Goal: Task Accomplishment & Management: Complete application form

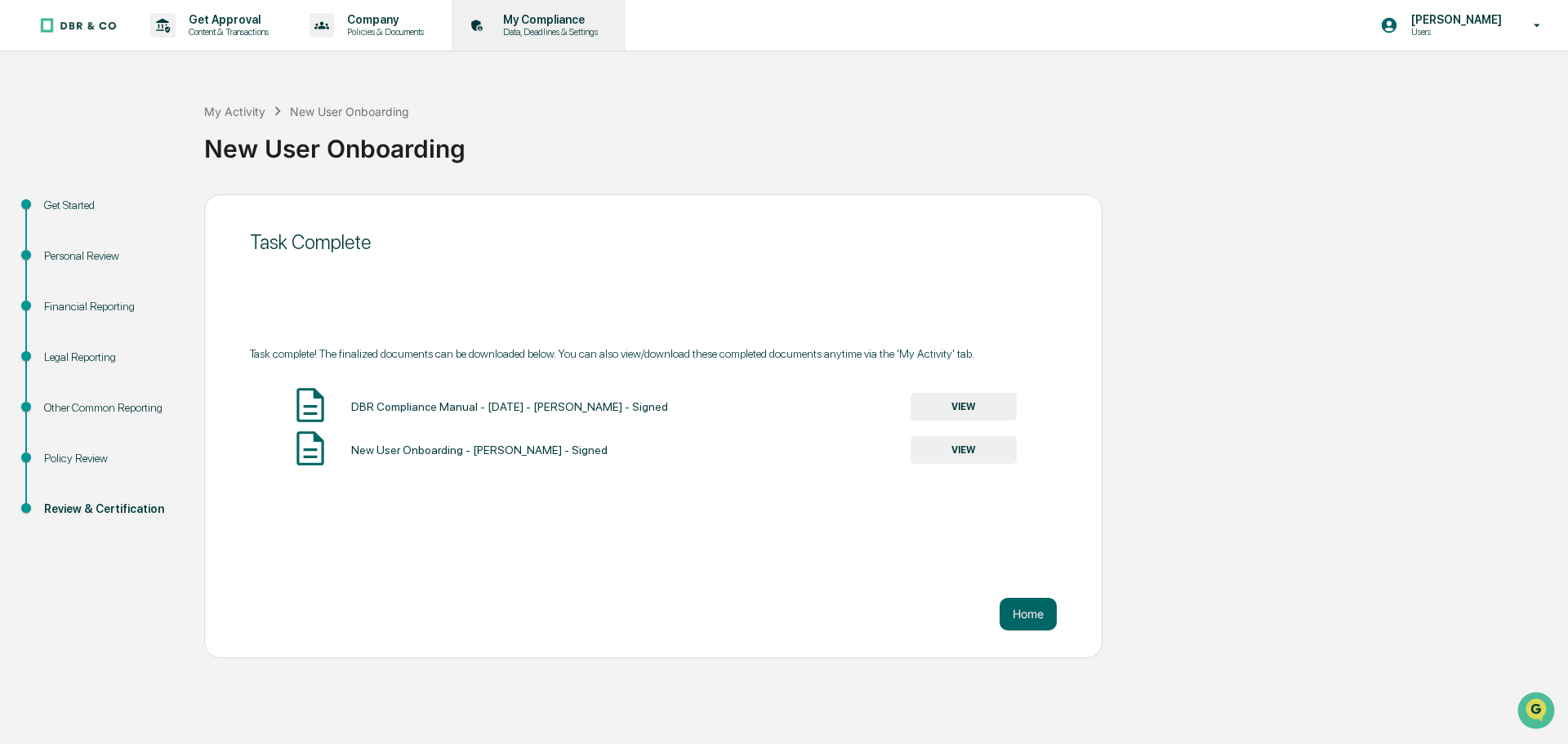
click at [570, 24] on p "My Compliance" at bounding box center [547, 19] width 116 height 13
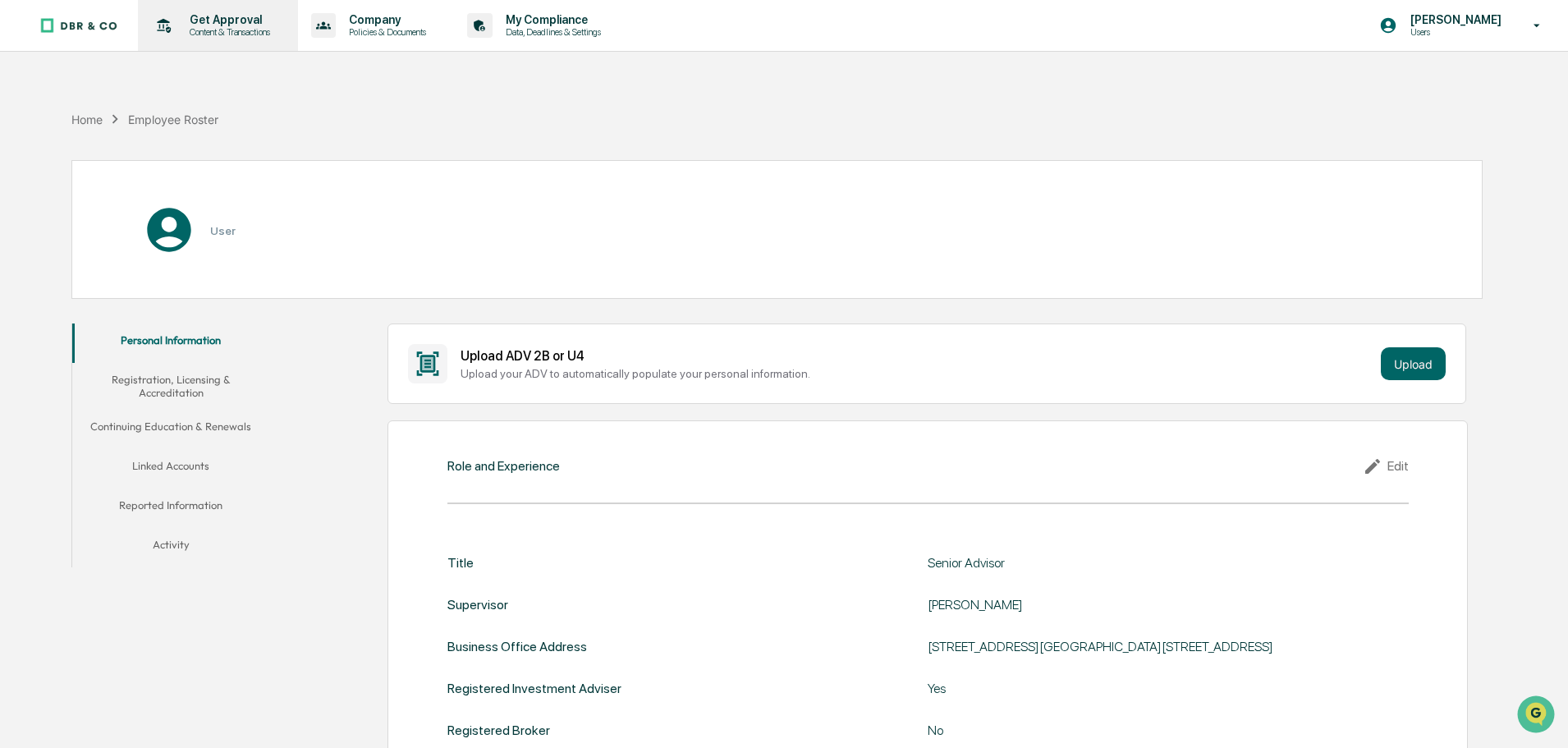
click at [225, 24] on p "Get Approval" at bounding box center [227, 20] width 101 height 13
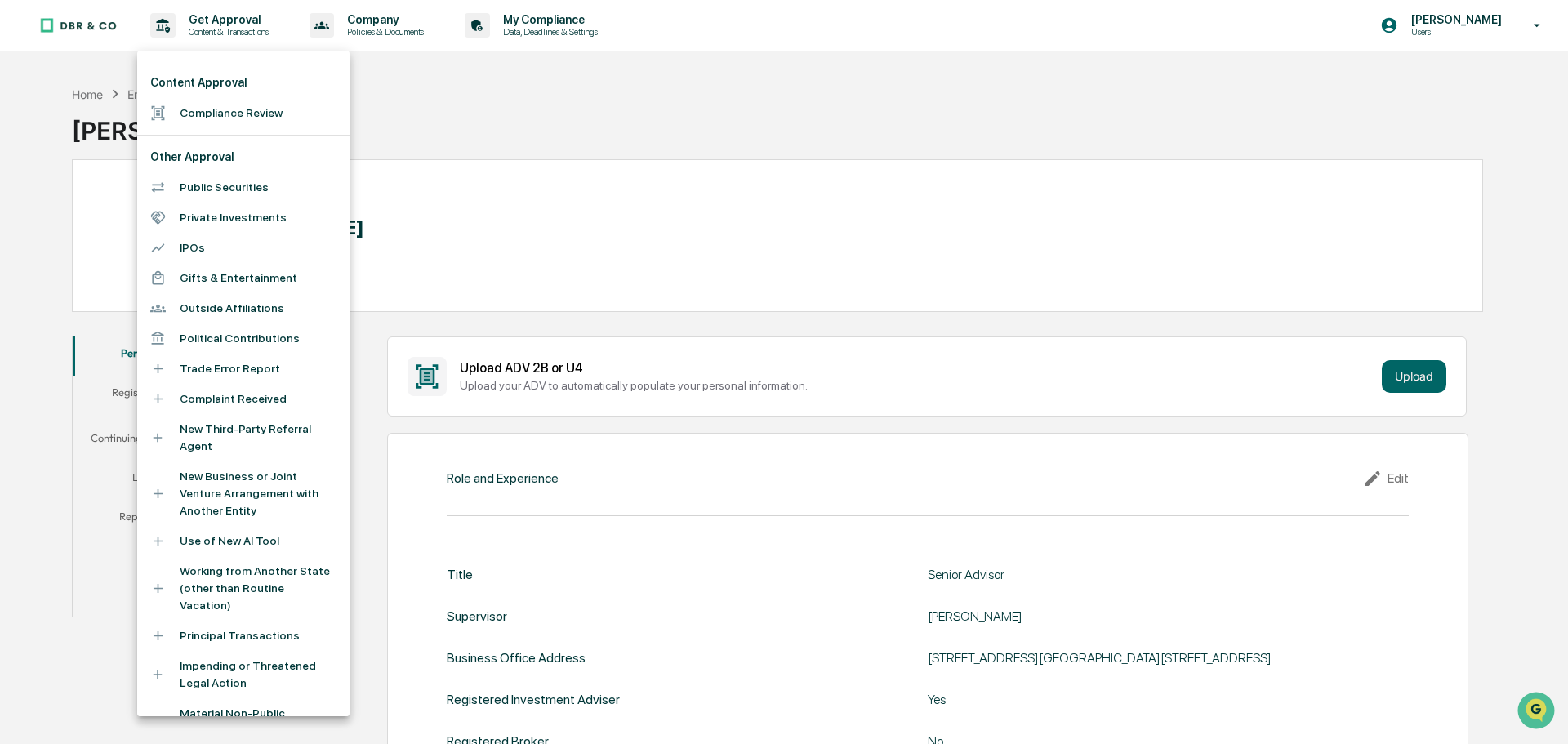
click at [235, 118] on li "Compliance Review" at bounding box center [243, 113] width 212 height 30
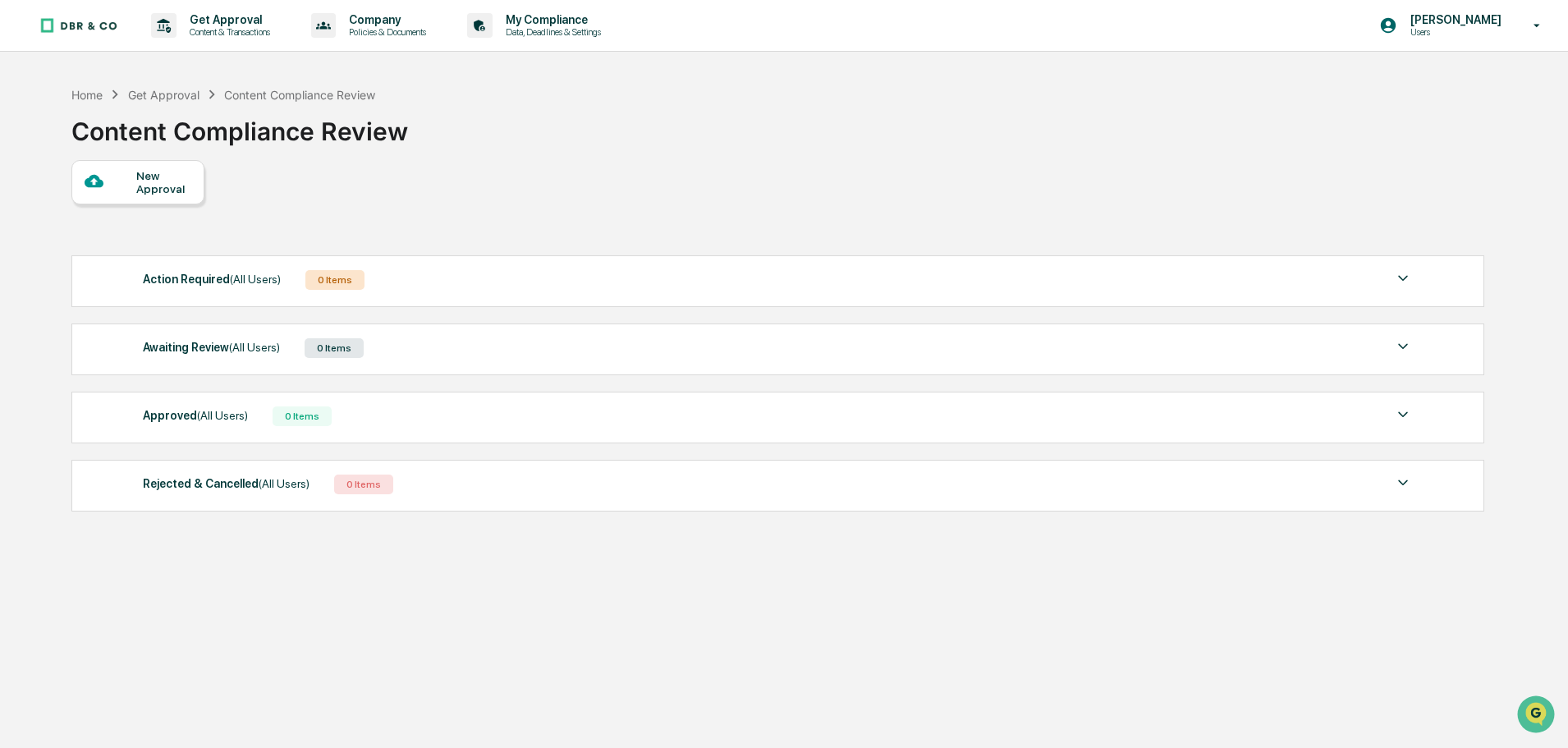
click at [150, 189] on div "New Approval" at bounding box center [164, 182] width 55 height 27
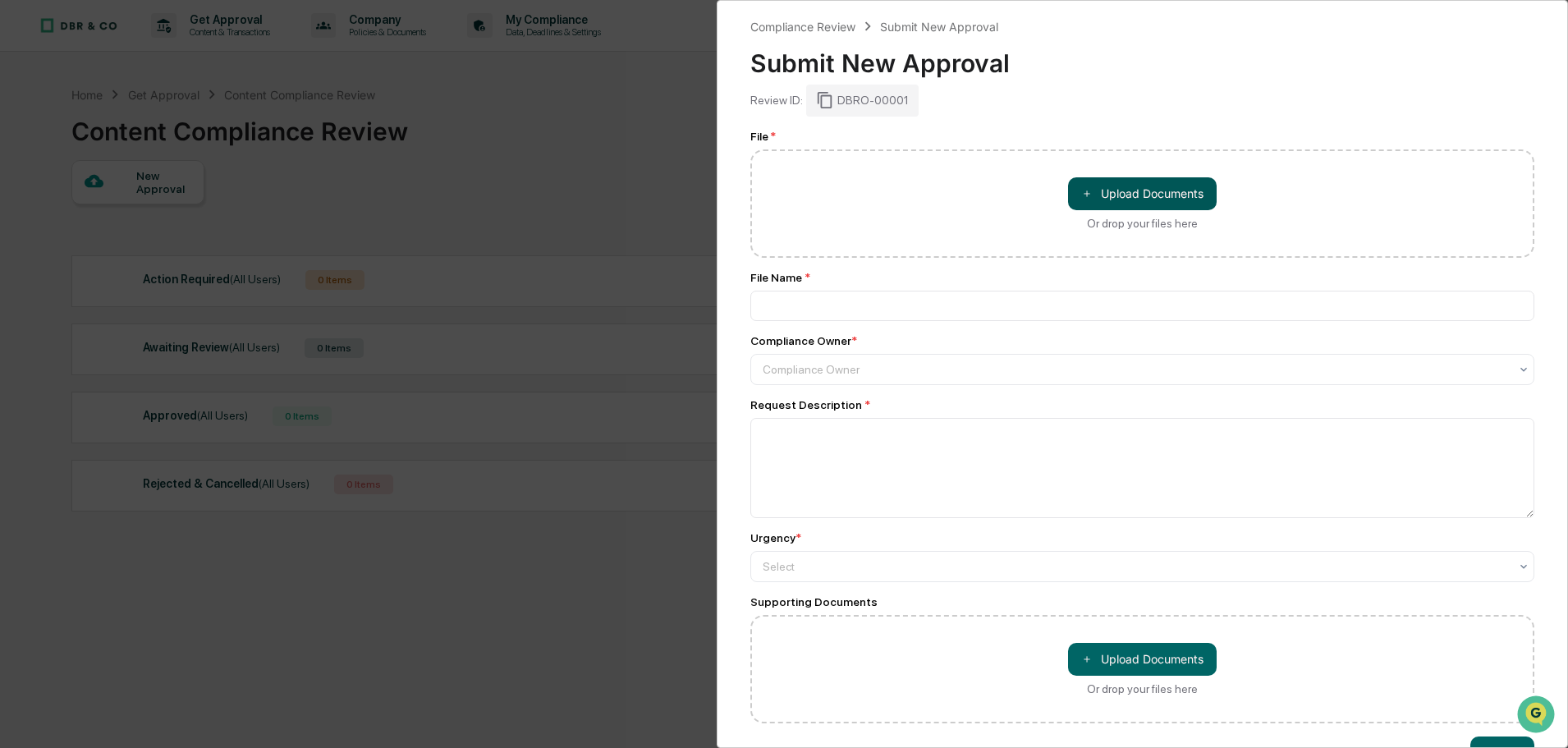
click at [1130, 186] on button "＋ Upload Documents" at bounding box center [1142, 193] width 149 height 33
type input "**********"
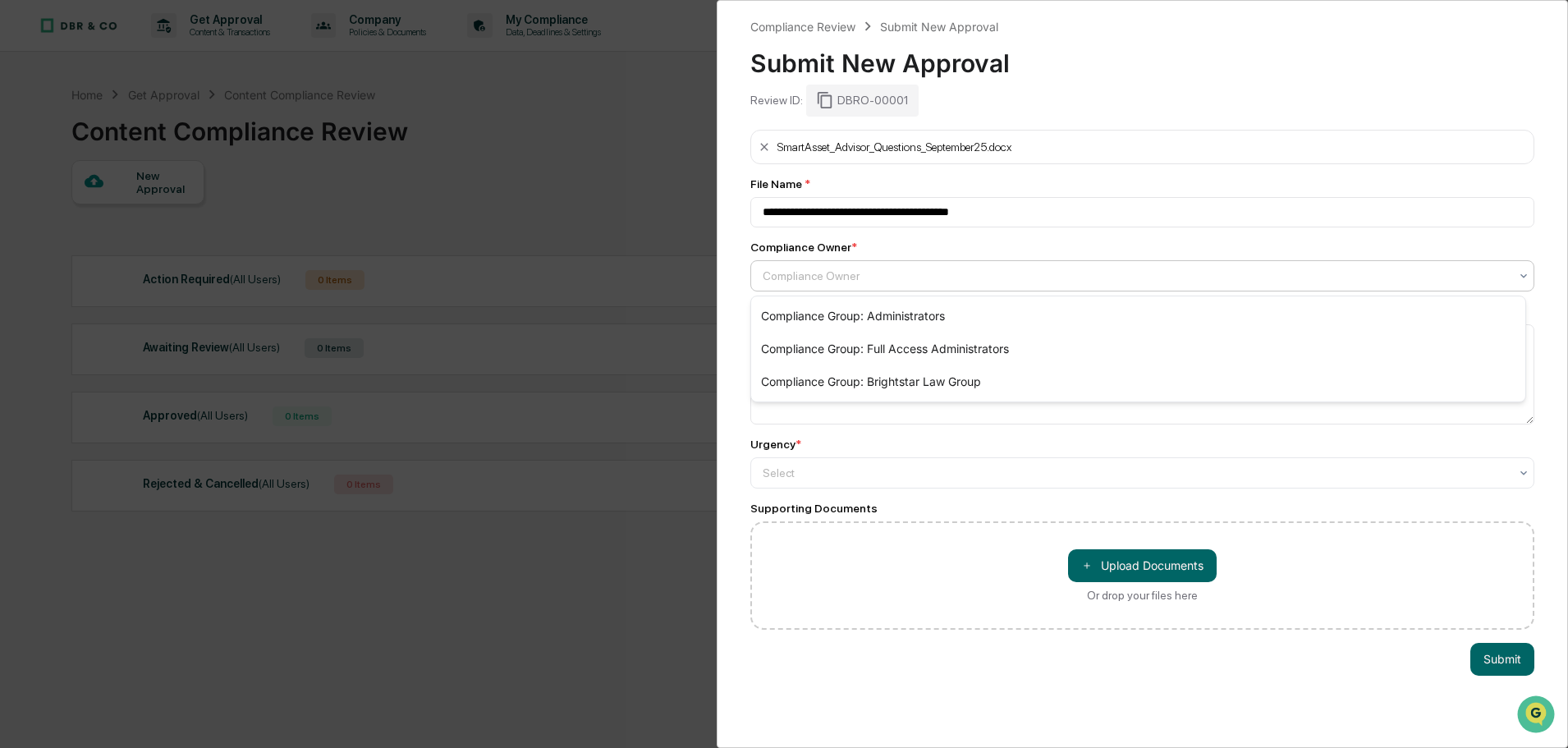
click at [862, 286] on div "Compliance Owner" at bounding box center [1136, 276] width 763 height 23
click at [871, 318] on div "Compliance Group: Administrators" at bounding box center [1138, 316] width 775 height 33
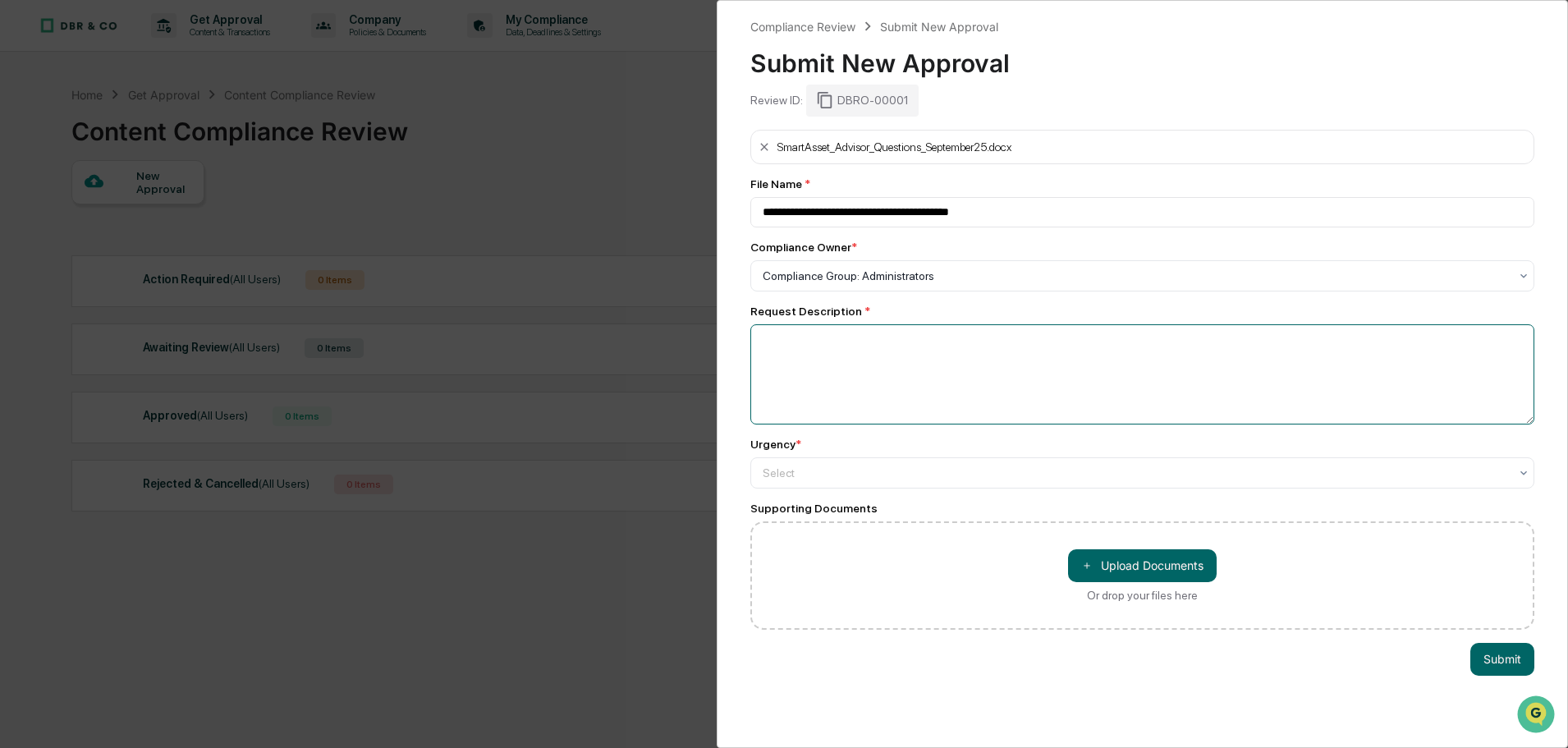
click at [856, 340] on textarea at bounding box center [1143, 374] width 784 height 101
type textarea "*"
type textarea "**********"
click at [901, 486] on div "Select" at bounding box center [1143, 472] width 784 height 31
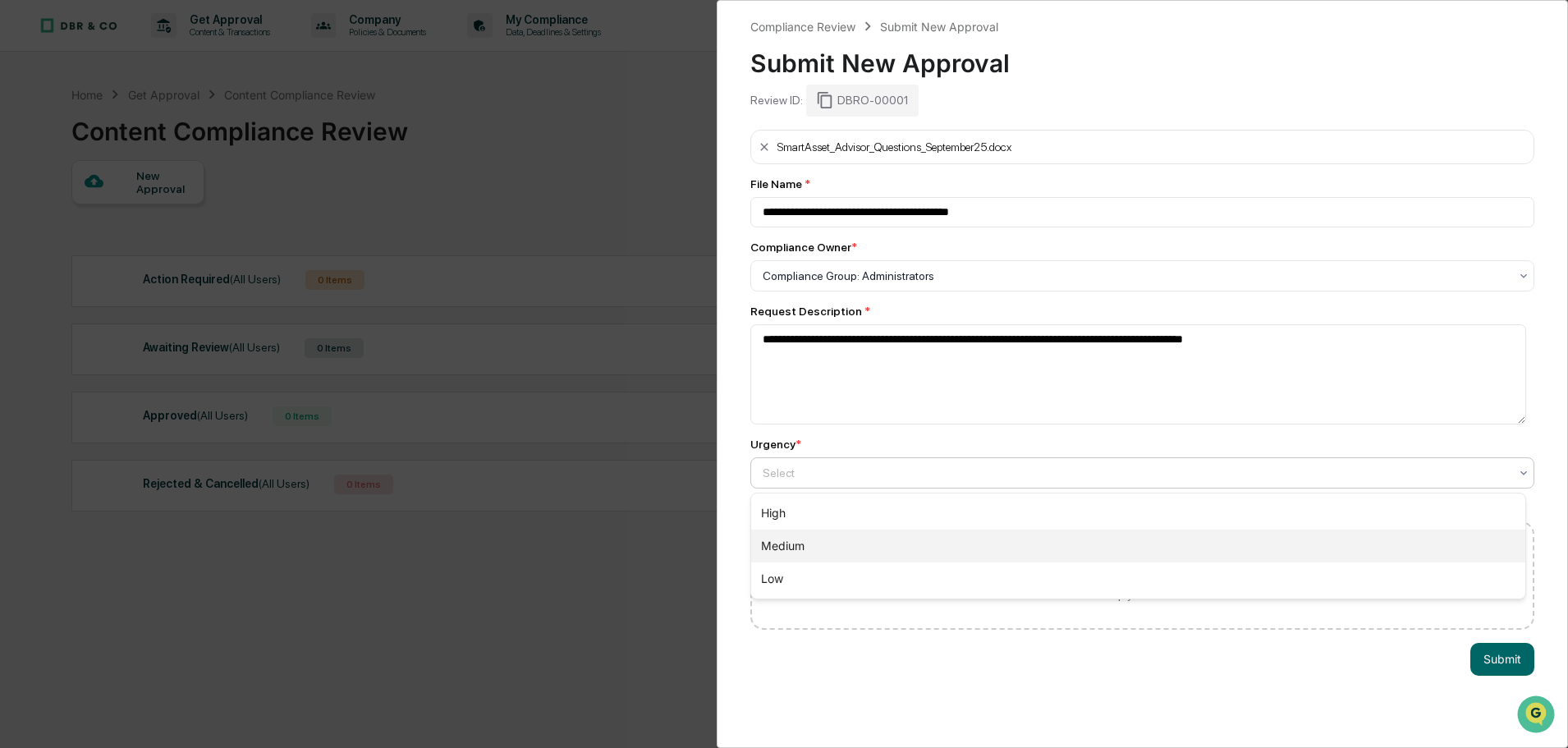
click at [890, 537] on div "Medium" at bounding box center [1138, 545] width 775 height 33
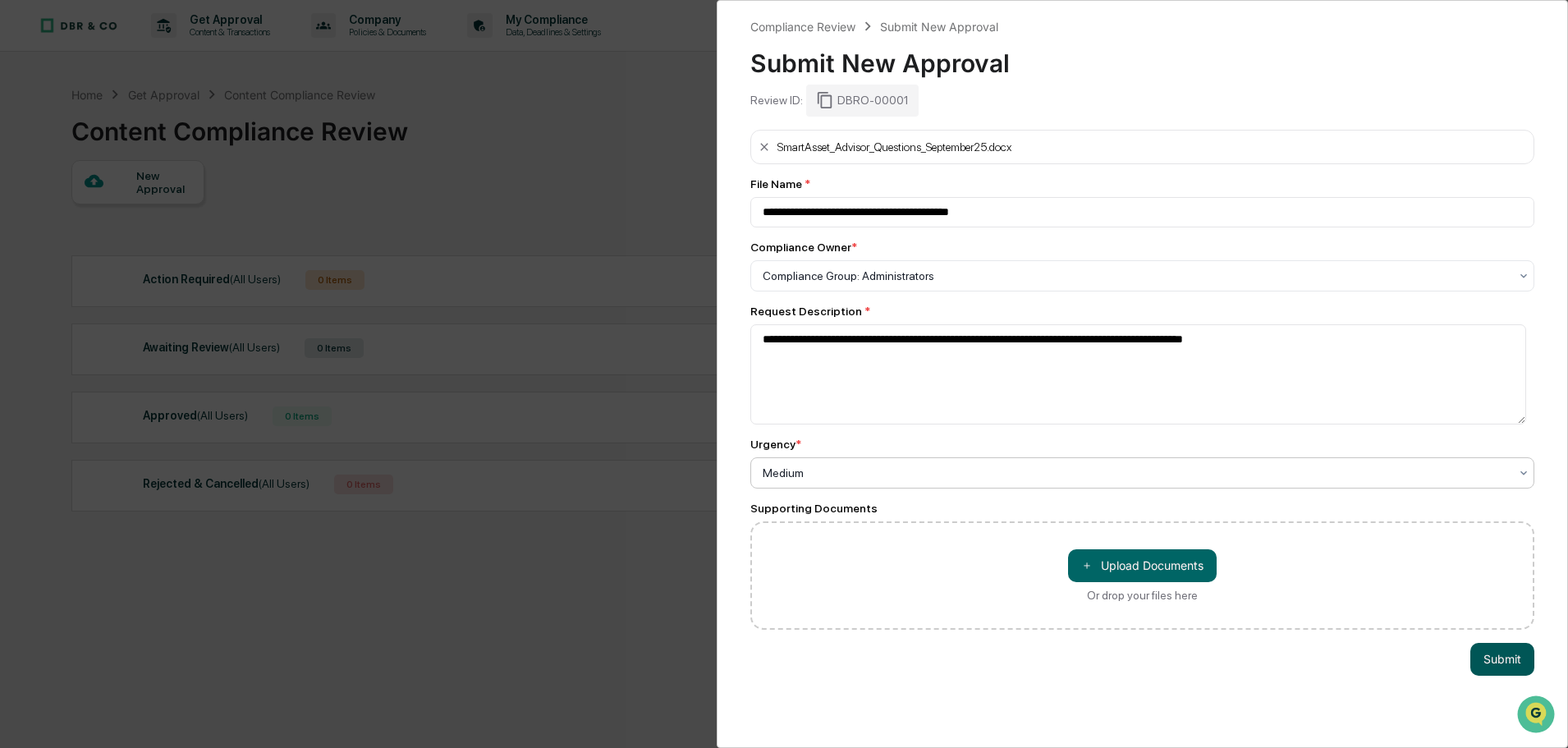
click at [1471, 653] on button "Submit" at bounding box center [1503, 659] width 64 height 33
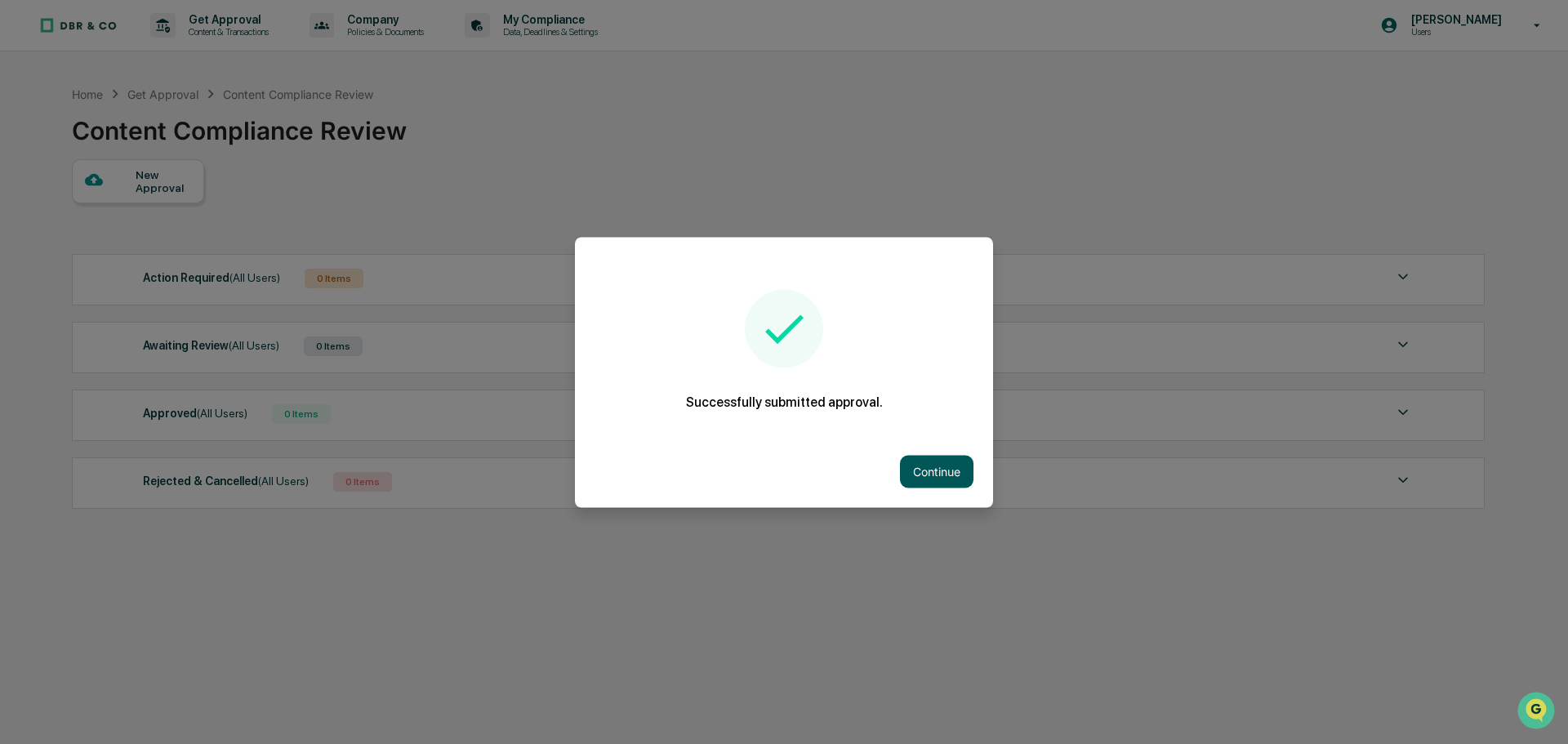
click at [938, 456] on button "Continue" at bounding box center [936, 471] width 73 height 33
